Goal: Complete application form

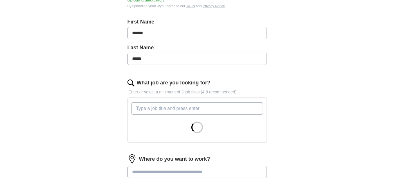
scroll to position [145, 0]
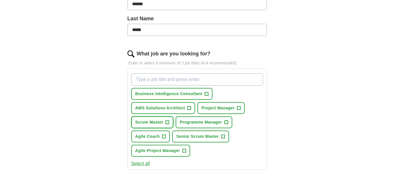
click at [165, 120] on button "Scrum Master +" at bounding box center [152, 123] width 42 height 12
click at [221, 135] on button "Senior Scrum Master +" at bounding box center [200, 137] width 57 height 12
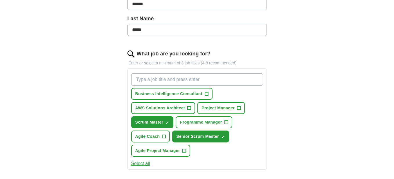
click at [238, 108] on span "+" at bounding box center [238, 108] width 3 height 5
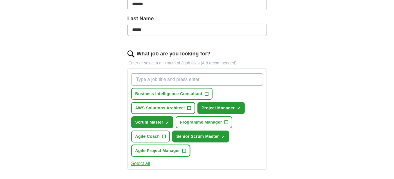
click at [183, 150] on span "+" at bounding box center [184, 151] width 3 height 5
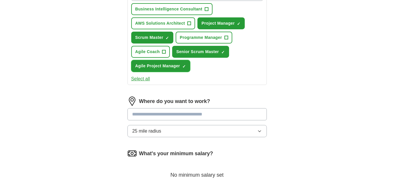
scroll to position [233, 0]
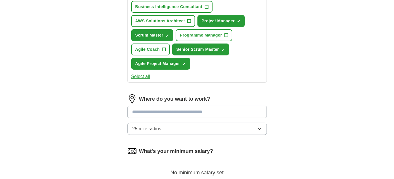
click at [191, 113] on input at bounding box center [198, 112] width 140 height 12
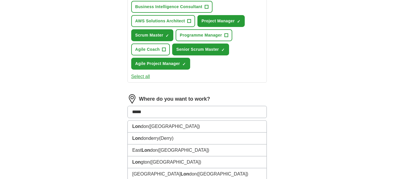
type input "******"
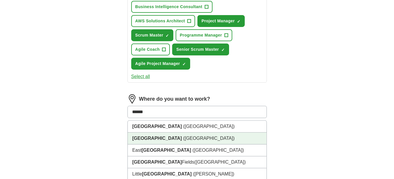
click at [183, 138] on span "([GEOGRAPHIC_DATA])" at bounding box center [208, 138] width 51 height 5
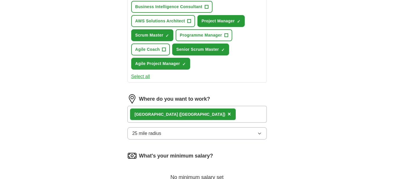
click at [215, 112] on div "[GEOGRAPHIC_DATA] ([GEOGRAPHIC_DATA]) ×" at bounding box center [198, 114] width 140 height 17
click at [212, 110] on div "[GEOGRAPHIC_DATA] ([GEOGRAPHIC_DATA]) ×" at bounding box center [198, 114] width 140 height 17
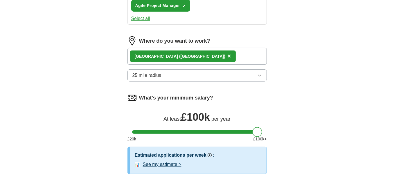
drag, startPoint x: 137, startPoint y: 131, endPoint x: 315, endPoint y: 130, distance: 178.2
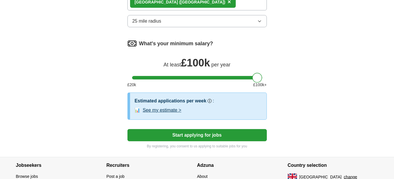
scroll to position [349, 0]
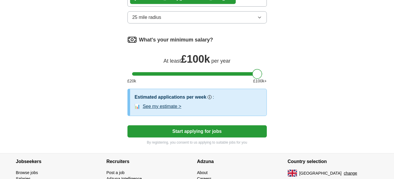
click at [240, 132] on button "Start applying for jobs" at bounding box center [198, 132] width 140 height 12
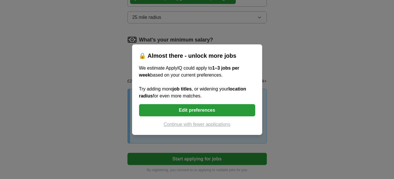
click at [201, 110] on button "Edit preferences" at bounding box center [197, 110] width 116 height 12
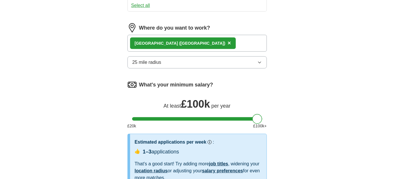
scroll to position [291, 0]
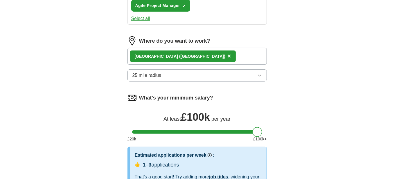
click at [224, 54] on div "[GEOGRAPHIC_DATA] ([GEOGRAPHIC_DATA]) ×" at bounding box center [198, 56] width 140 height 17
click at [210, 54] on div "[GEOGRAPHIC_DATA] ([GEOGRAPHIC_DATA]) ×" at bounding box center [198, 56] width 140 height 17
click at [224, 54] on div "[GEOGRAPHIC_DATA] ([GEOGRAPHIC_DATA]) ×" at bounding box center [198, 56] width 140 height 17
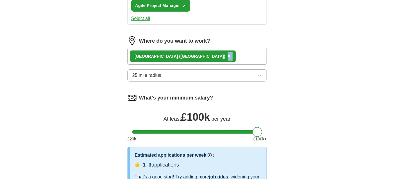
click at [259, 73] on icon "button" at bounding box center [260, 75] width 5 height 5
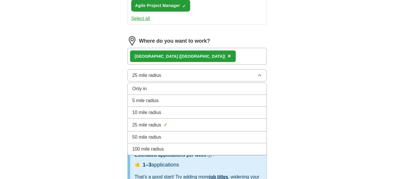
click at [196, 134] on div "50 mile radius" at bounding box center [198, 137] width 130 height 7
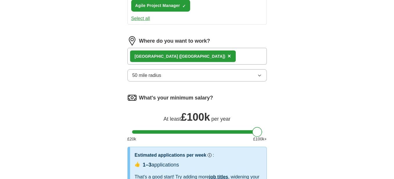
click at [262, 75] on icon "button" at bounding box center [260, 75] width 5 height 5
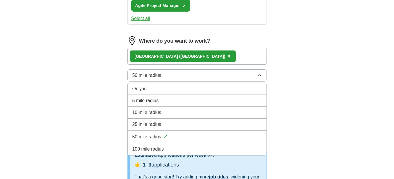
click at [208, 119] on li "25 mile radius" at bounding box center [197, 125] width 139 height 12
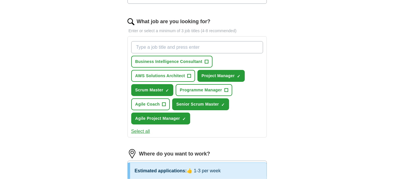
scroll to position [174, 0]
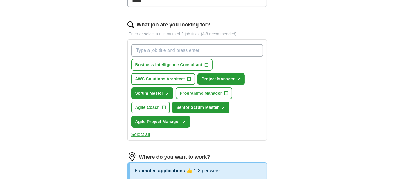
click at [171, 50] on input "What job are you looking for?" at bounding box center [197, 50] width 132 height 12
type input "TECHNICAL scrum master"
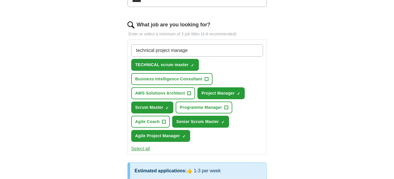
type input "technical project manager"
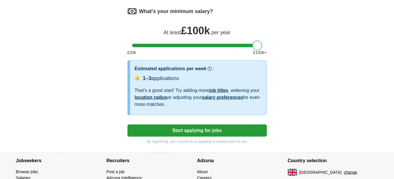
scroll to position [407, 0]
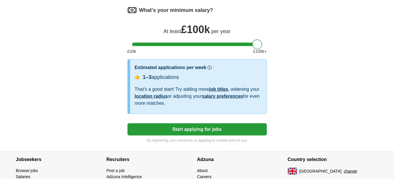
click at [246, 127] on button "Start applying for jobs" at bounding box center [198, 130] width 140 height 12
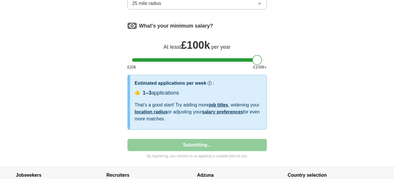
select select "**"
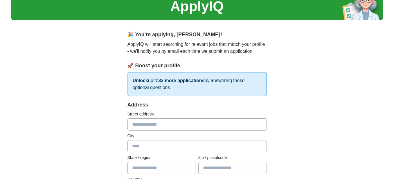
scroll to position [58, 0]
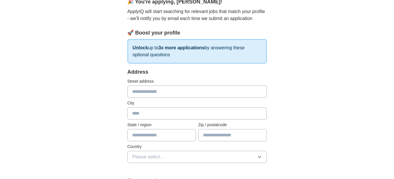
click at [179, 92] on input "text" at bounding box center [198, 92] width 140 height 12
type input "**********"
click at [158, 115] on input "text" at bounding box center [198, 114] width 140 height 12
type input "*********"
click at [146, 135] on input "text" at bounding box center [162, 135] width 69 height 12
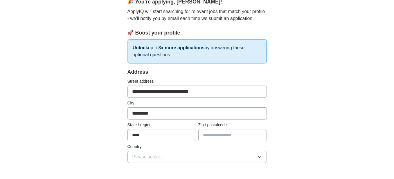
type input "****"
click at [216, 136] on input "text" at bounding box center [233, 135] width 69 height 12
type input "*******"
click at [259, 157] on icon "button" at bounding box center [260, 157] width 5 height 5
click at [226, 168] on div "[GEOGRAPHIC_DATA]" at bounding box center [198, 170] width 130 height 7
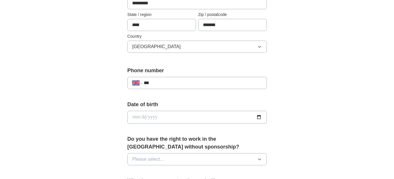
scroll to position [174, 0]
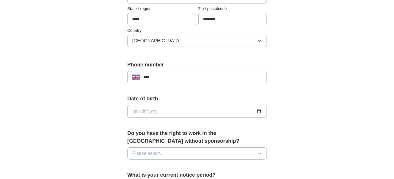
click at [172, 74] on input "***" at bounding box center [203, 77] width 118 height 7
type input "**********"
click at [160, 108] on input "date" at bounding box center [198, 111] width 140 height 13
type input "**********"
click at [258, 151] on icon "button" at bounding box center [260, 153] width 5 height 5
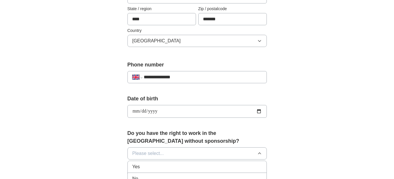
click at [225, 164] on div "Yes" at bounding box center [198, 167] width 130 height 7
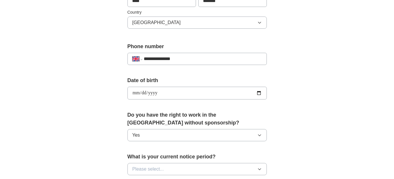
scroll to position [262, 0]
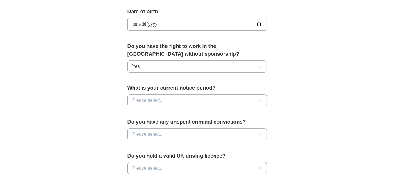
click at [259, 100] on icon "button" at bounding box center [260, 100] width 5 height 5
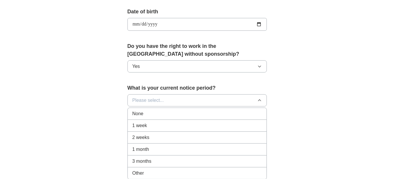
click at [238, 112] on div "None" at bounding box center [198, 113] width 130 height 7
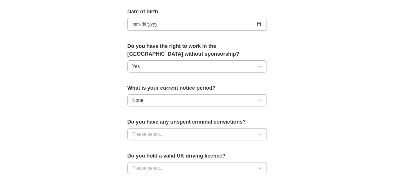
click at [262, 134] on icon "button" at bounding box center [260, 134] width 5 height 5
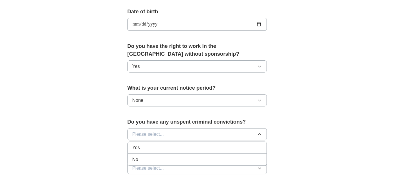
click at [236, 156] on div "No" at bounding box center [198, 159] width 130 height 7
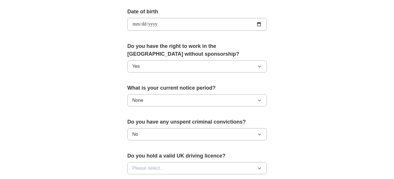
scroll to position [320, 0]
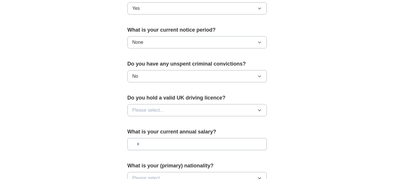
click at [258, 109] on icon "button" at bounding box center [260, 110] width 5 height 5
click at [242, 120] on div "Yes" at bounding box center [198, 123] width 130 height 7
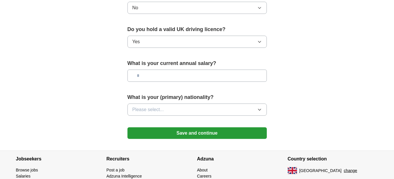
scroll to position [407, 0]
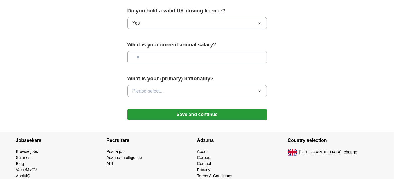
click at [262, 56] on input "text" at bounding box center [198, 57] width 140 height 12
type input "**"
click at [263, 88] on button "Please select..." at bounding box center [198, 91] width 140 height 12
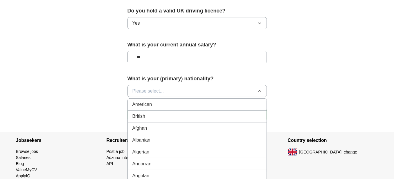
click at [208, 114] on div "British" at bounding box center [198, 116] width 130 height 7
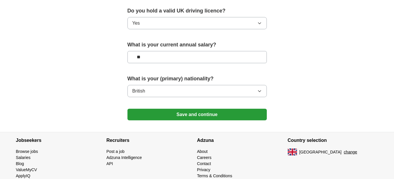
click at [230, 110] on button "Save and continue" at bounding box center [198, 115] width 140 height 12
